Goal: Task Accomplishment & Management: Use online tool/utility

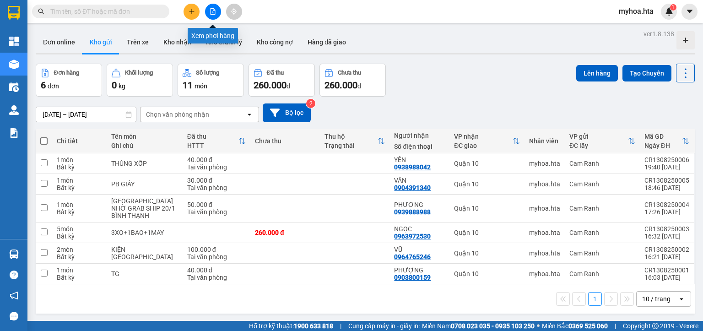
click at [211, 15] on button at bounding box center [213, 12] width 16 height 16
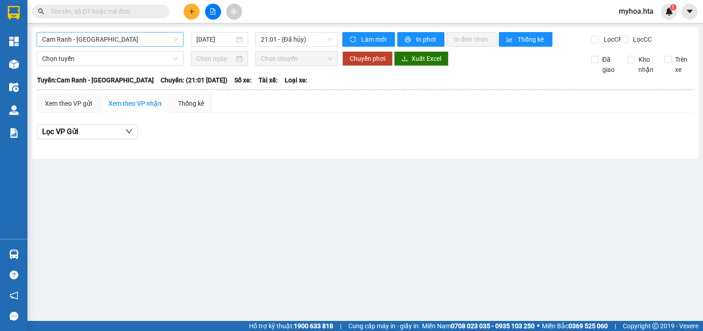
click at [126, 43] on span "Cam Ranh - Sài Gòn" at bounding box center [110, 39] width 136 height 14
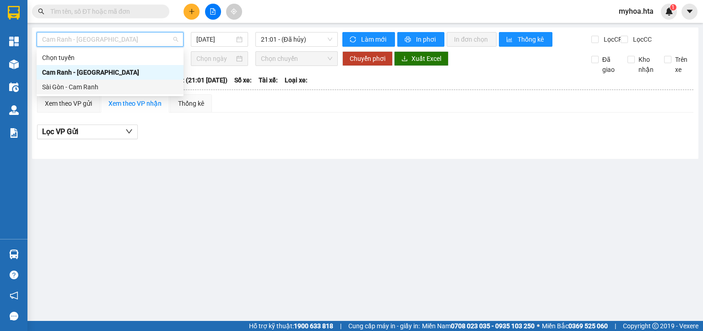
click at [109, 89] on div "Sài Gòn - Cam Ranh" at bounding box center [110, 87] width 136 height 10
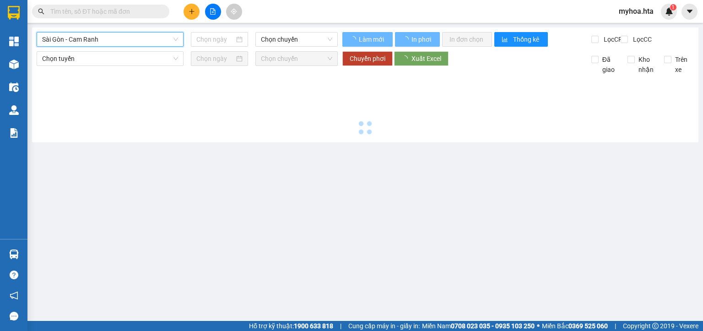
type input "13/08/2025"
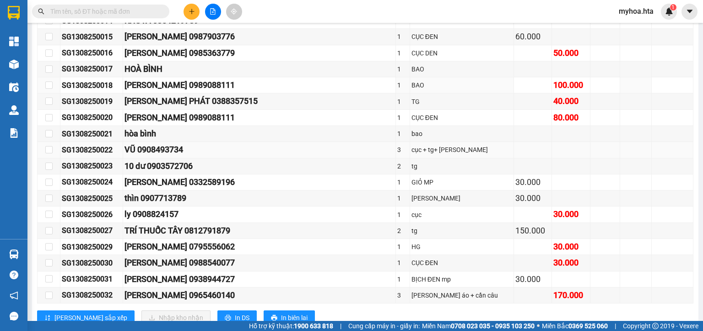
scroll to position [515, 0]
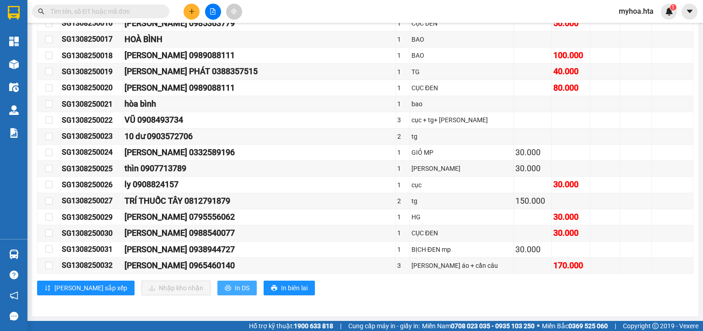
click at [235, 290] on span "In DS" at bounding box center [242, 288] width 15 height 10
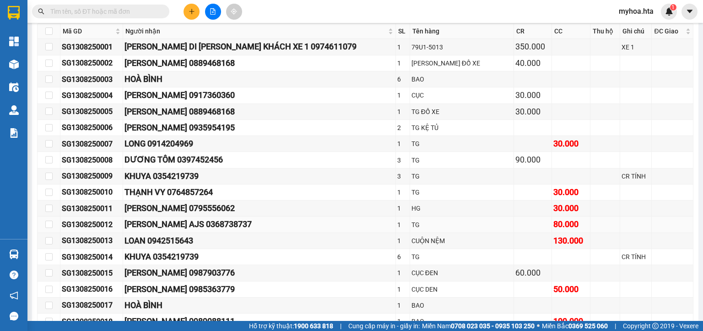
scroll to position [240, 0]
